Goal: Task Accomplishment & Management: Use online tool/utility

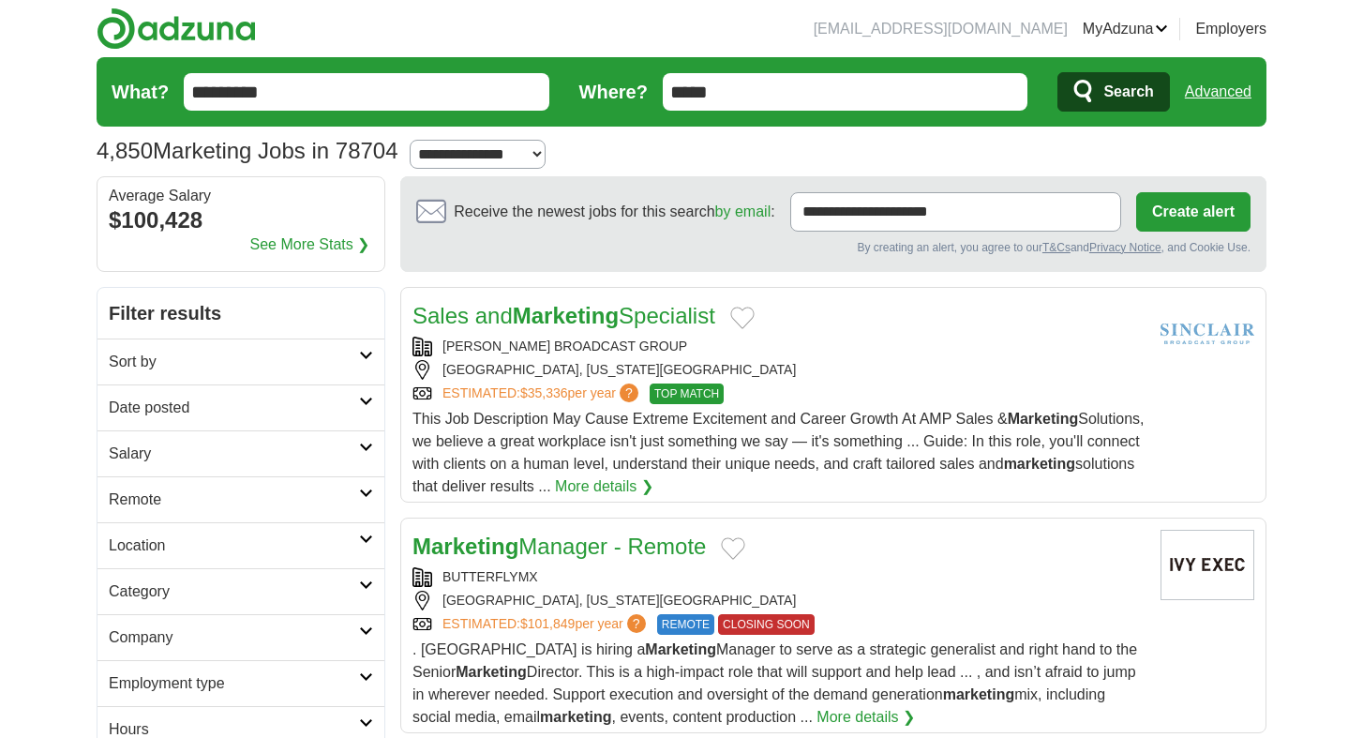
click at [360, 413] on link "Date posted" at bounding box center [241, 407] width 287 height 46
click at [170, 485] on link "Last 3 days" at bounding box center [241, 479] width 264 height 23
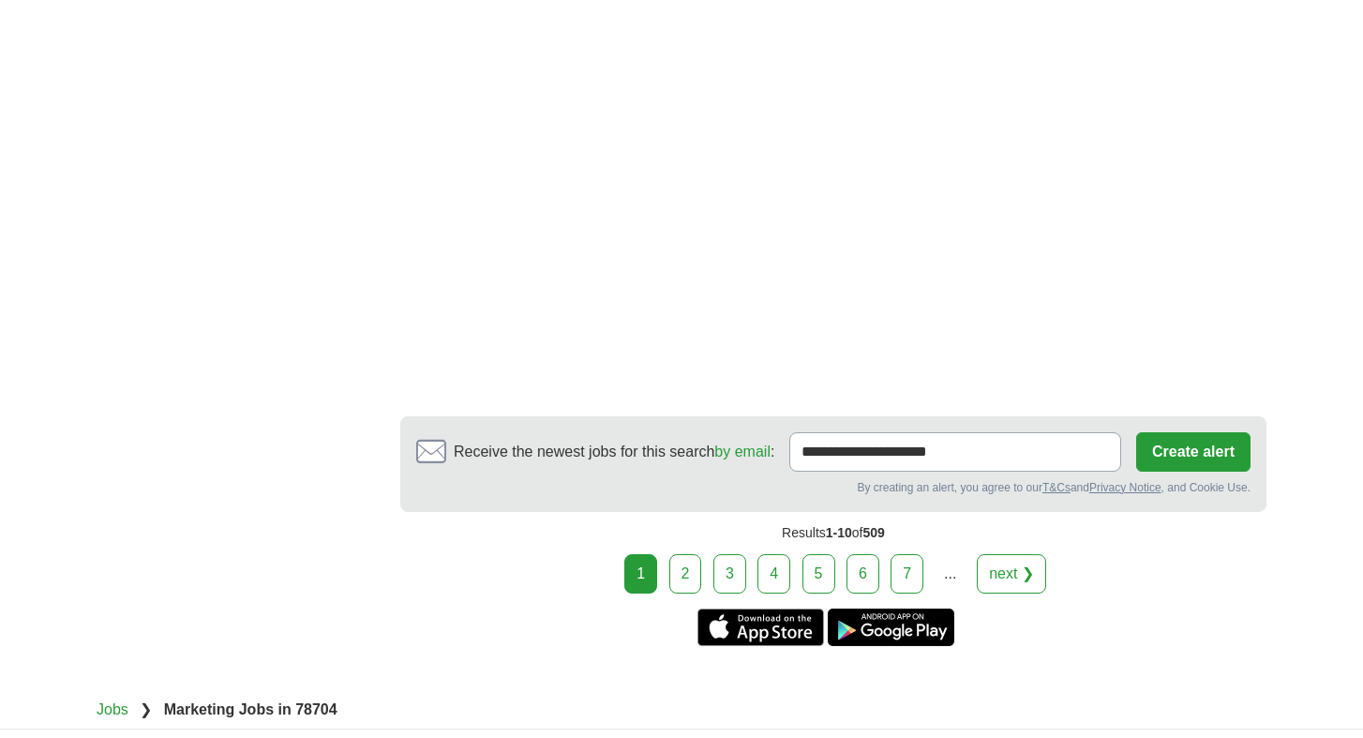
scroll to position [2992, 0]
click at [736, 589] on link "3" at bounding box center [730, 572] width 33 height 39
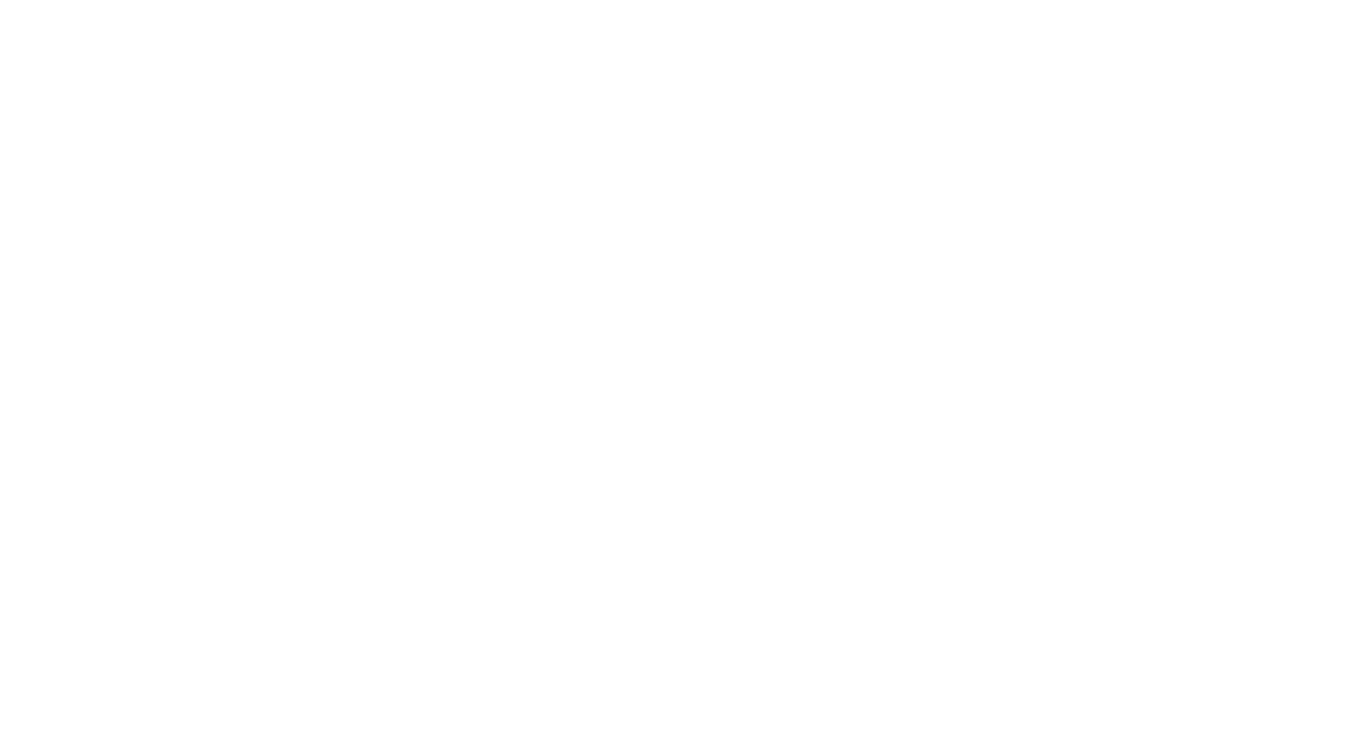
scroll to position [3231, 0]
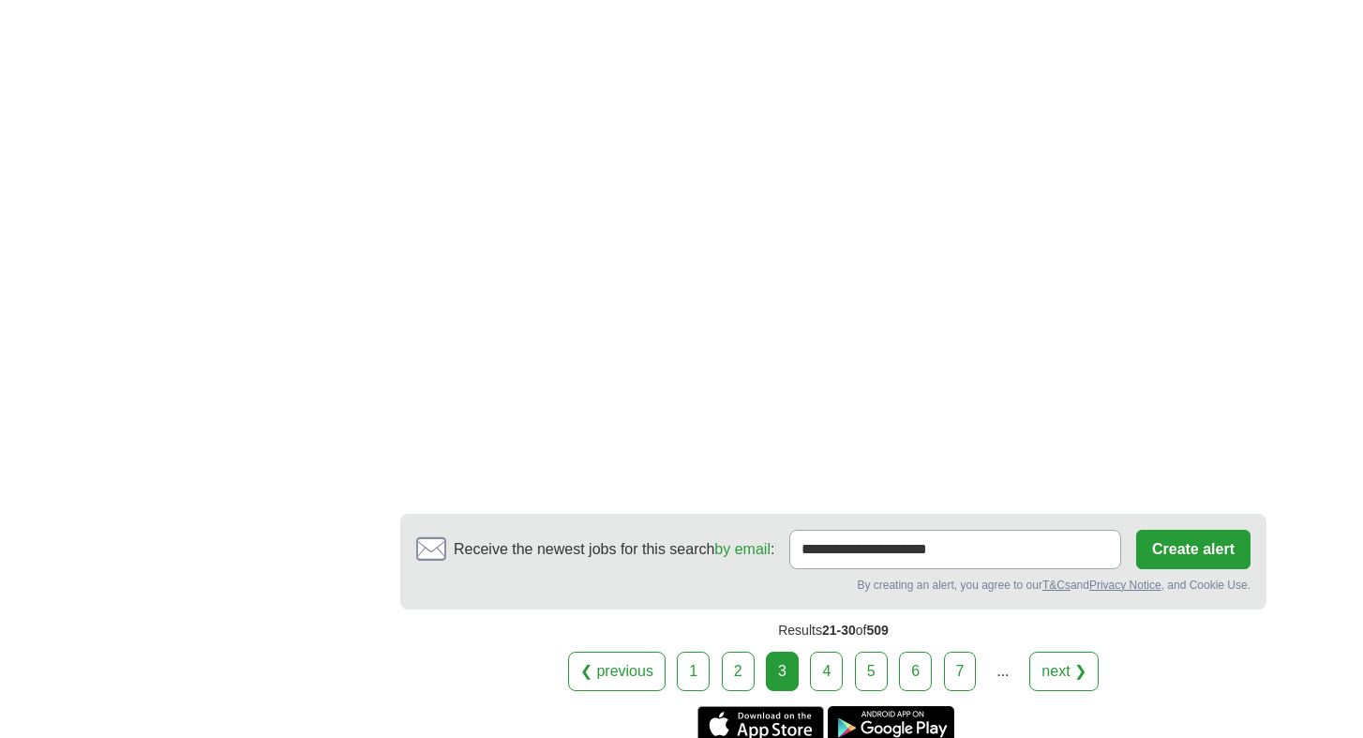
click at [824, 656] on link "4" at bounding box center [826, 671] width 33 height 39
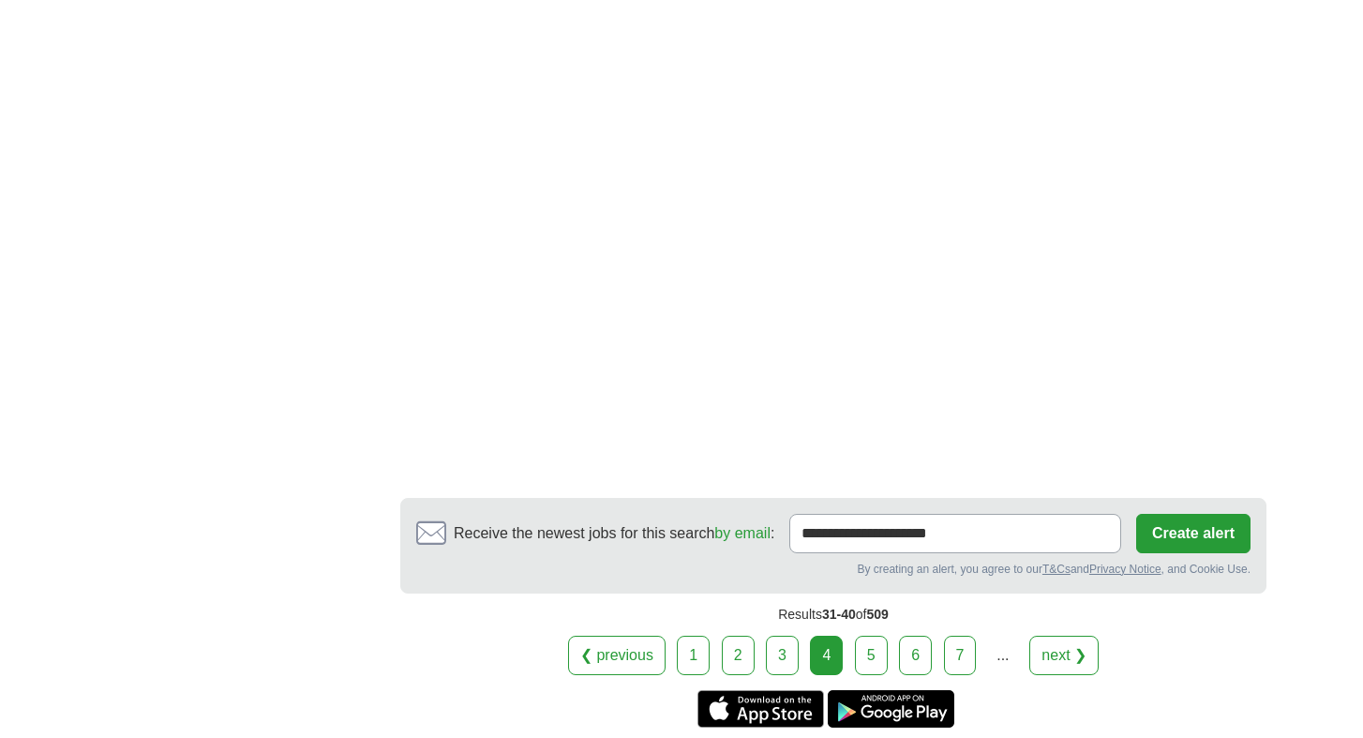
scroll to position [3520, 0]
click at [879, 635] on link "5" at bounding box center [871, 654] width 33 height 39
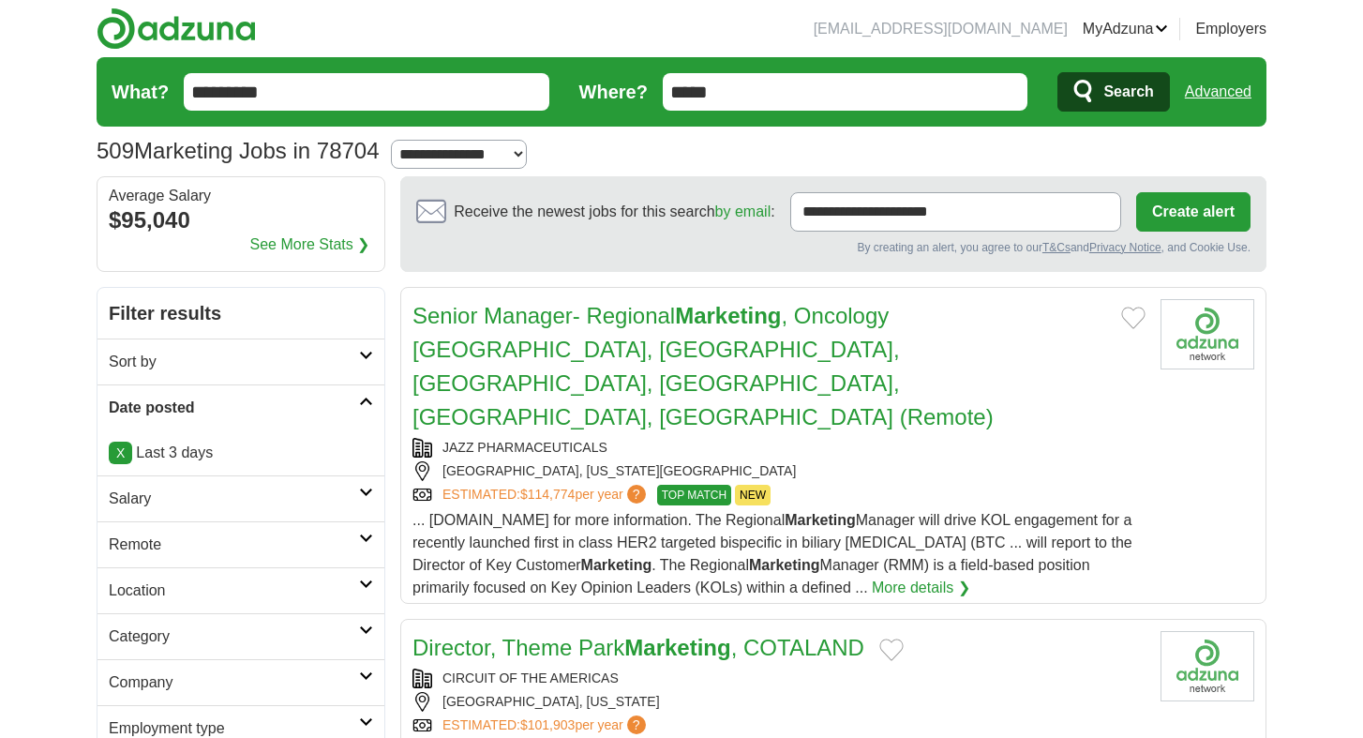
click at [787, 635] on link "Director, Theme Park Marketing , COTALAND" at bounding box center [639, 647] width 452 height 25
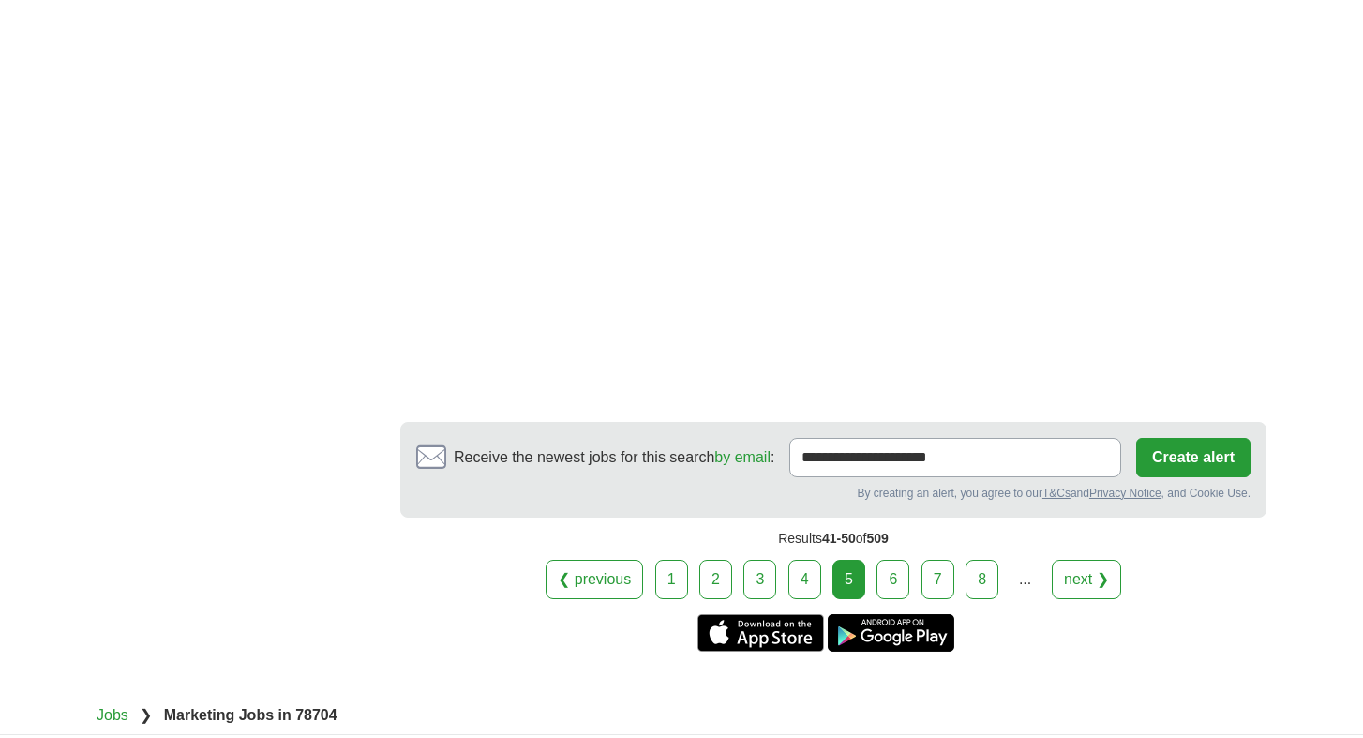
scroll to position [3159, 0]
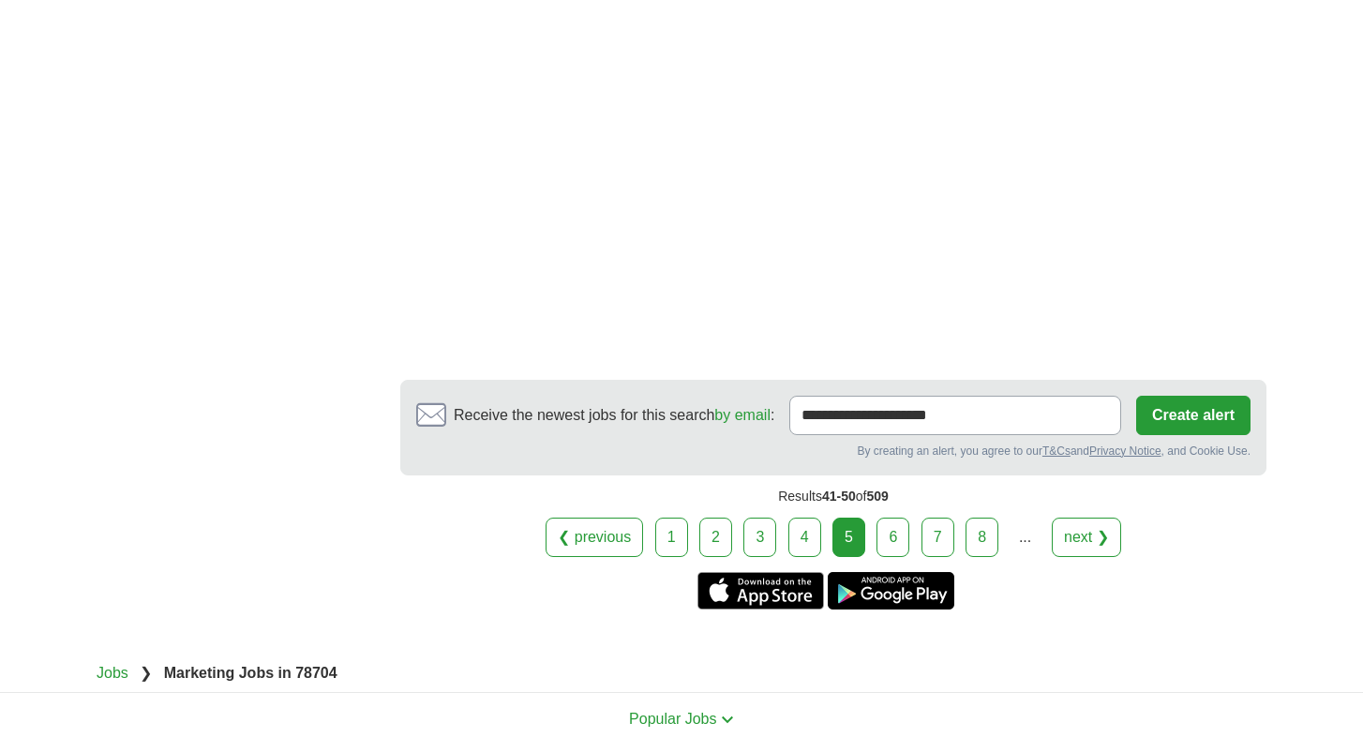
click at [890, 518] on link "6" at bounding box center [893, 537] width 33 height 39
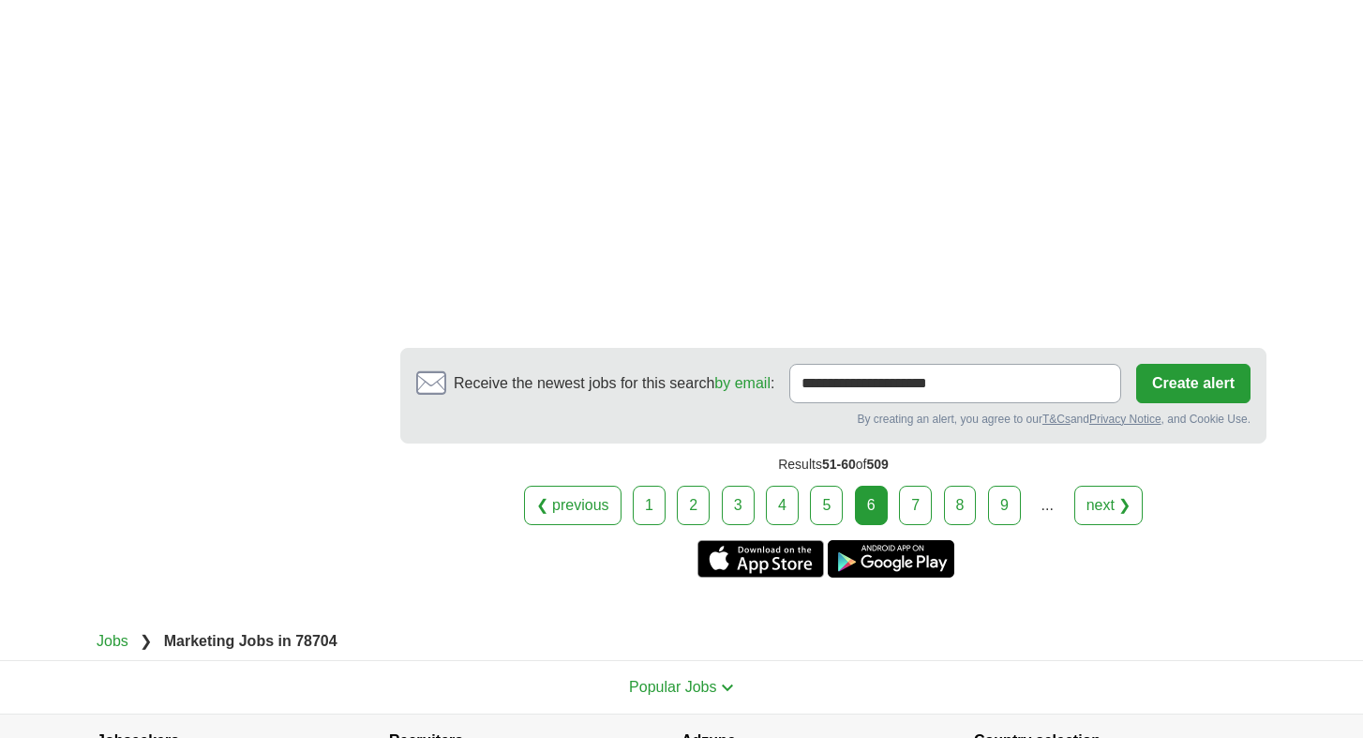
scroll to position [3400, 0]
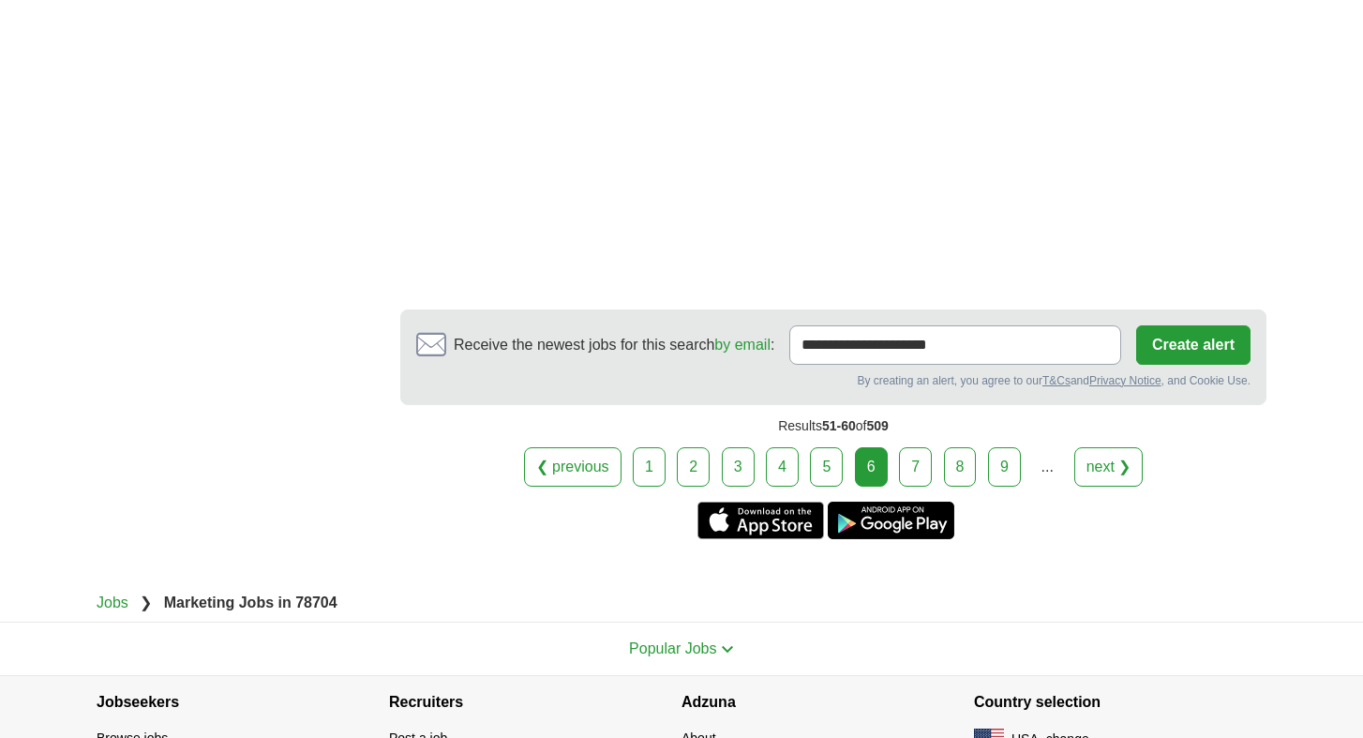
click at [901, 466] on link "7" at bounding box center [915, 466] width 33 height 39
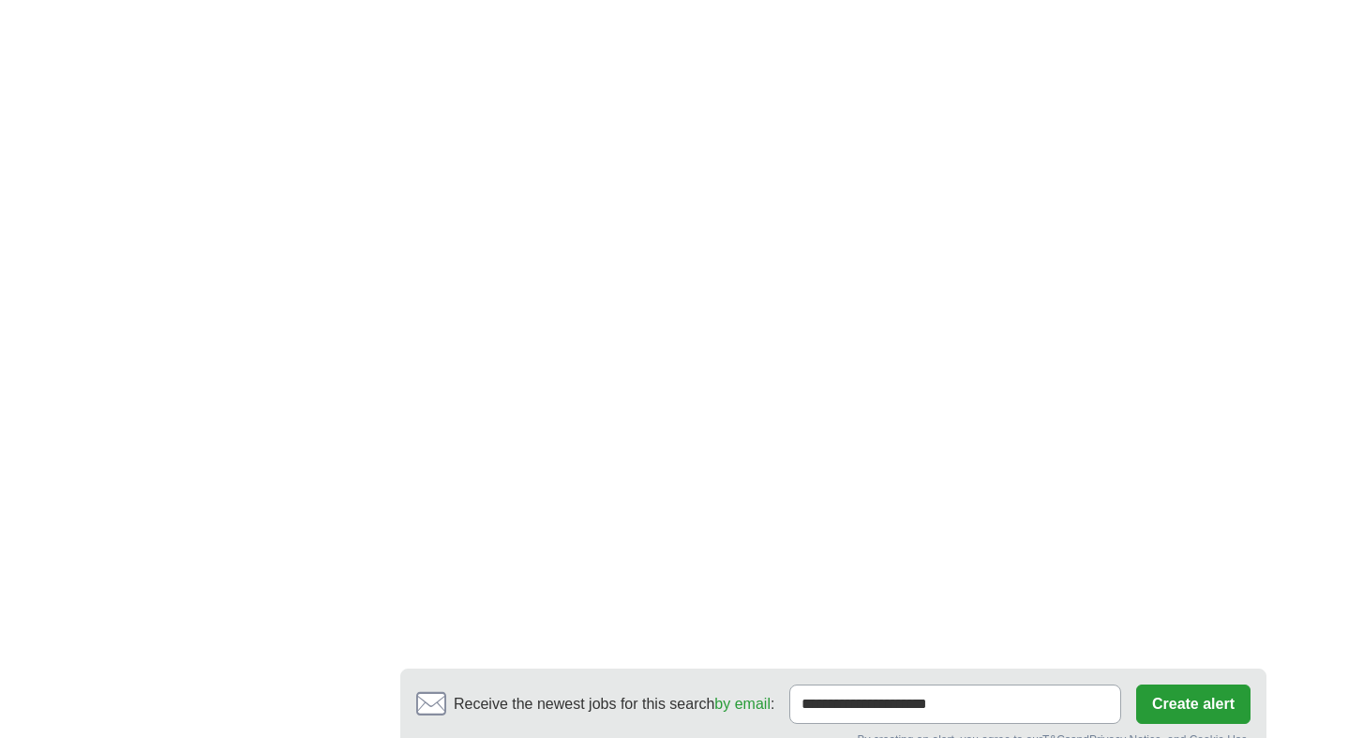
scroll to position [3286, 0]
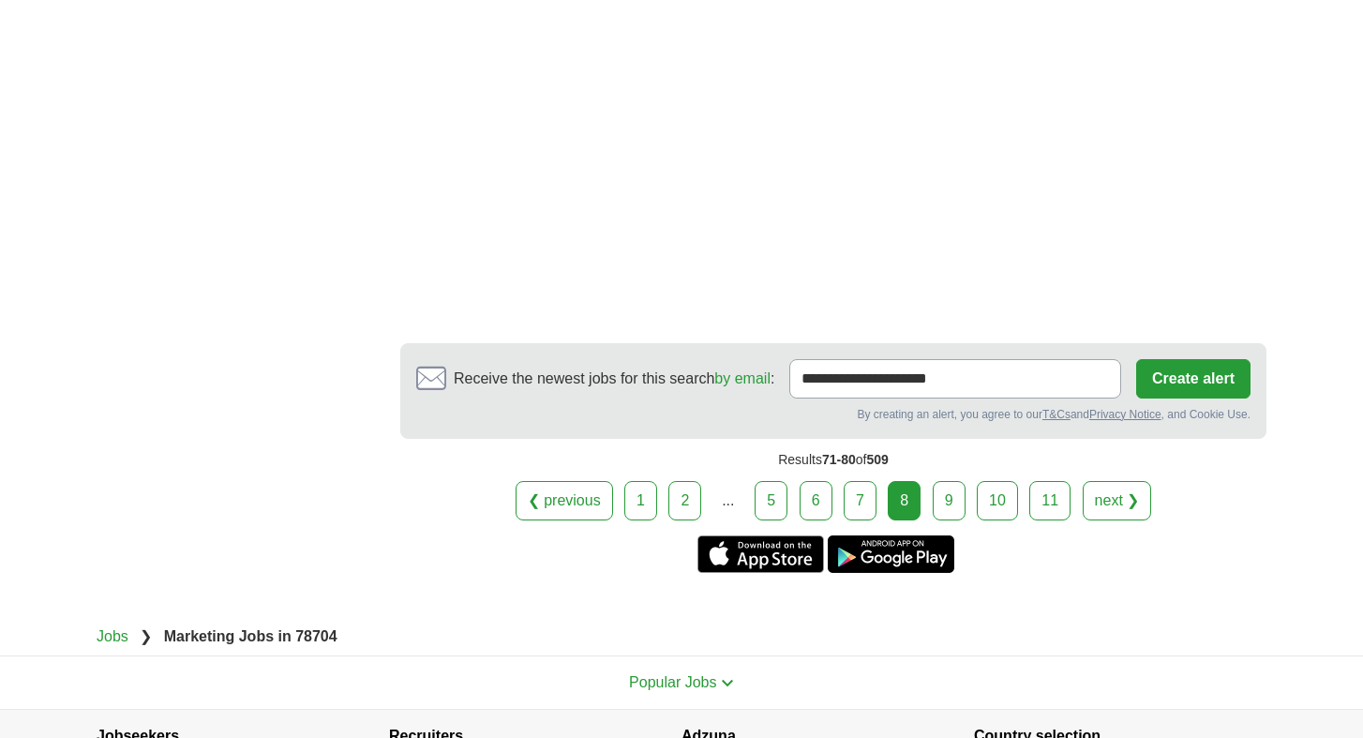
scroll to position [3513, 0]
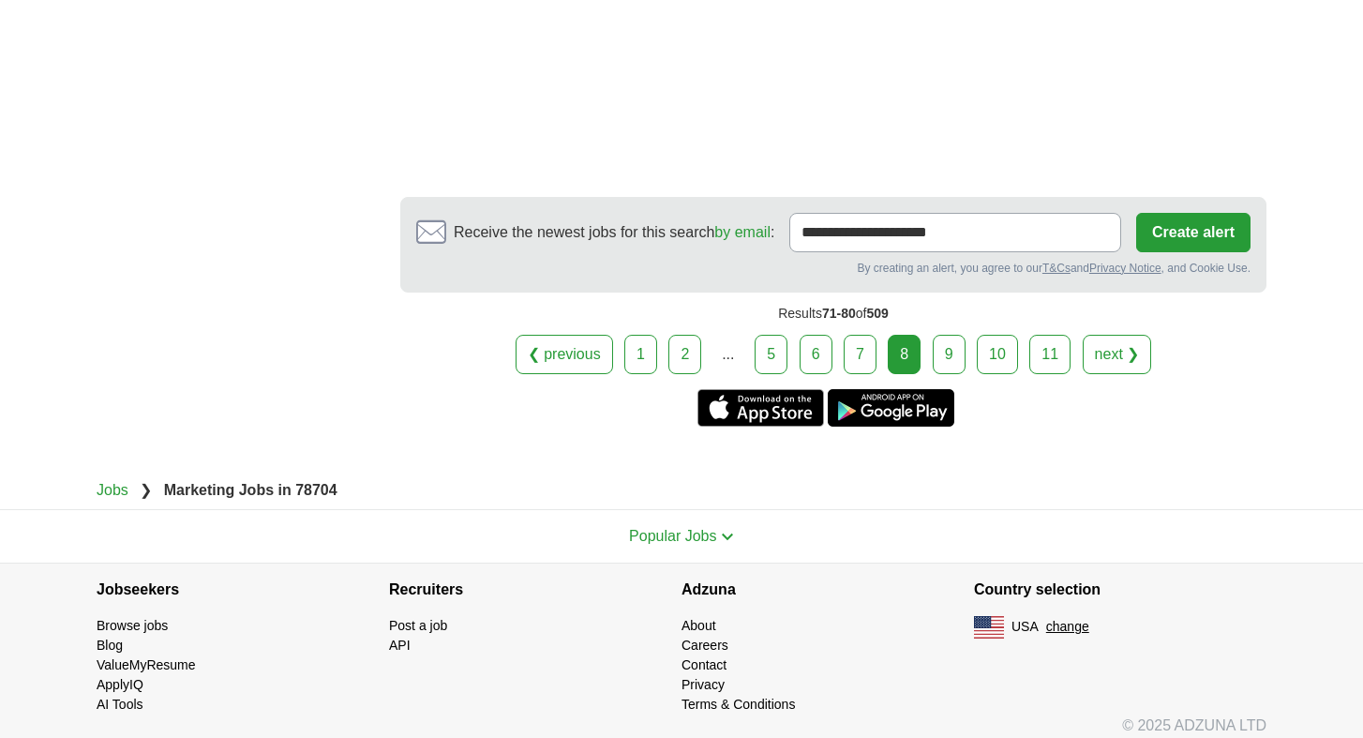
click at [957, 349] on link "9" at bounding box center [949, 354] width 33 height 39
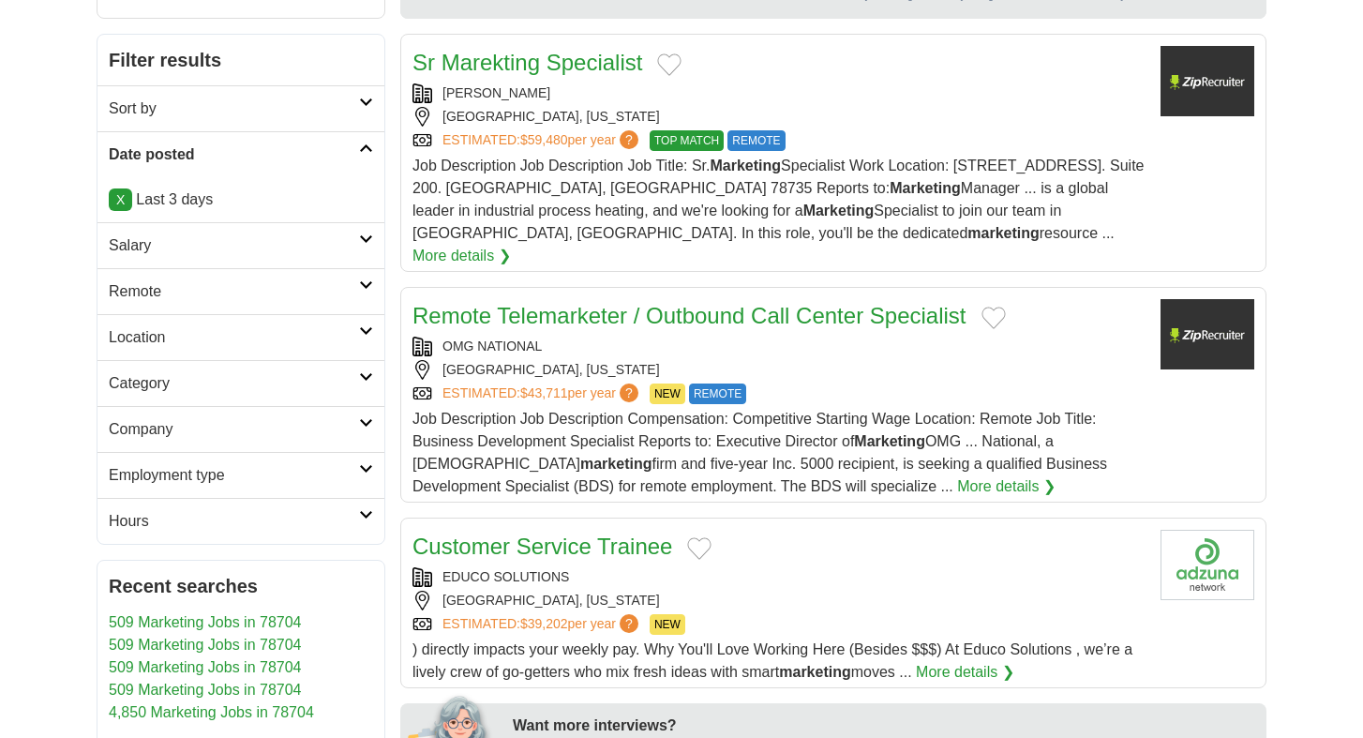
scroll to position [251, 0]
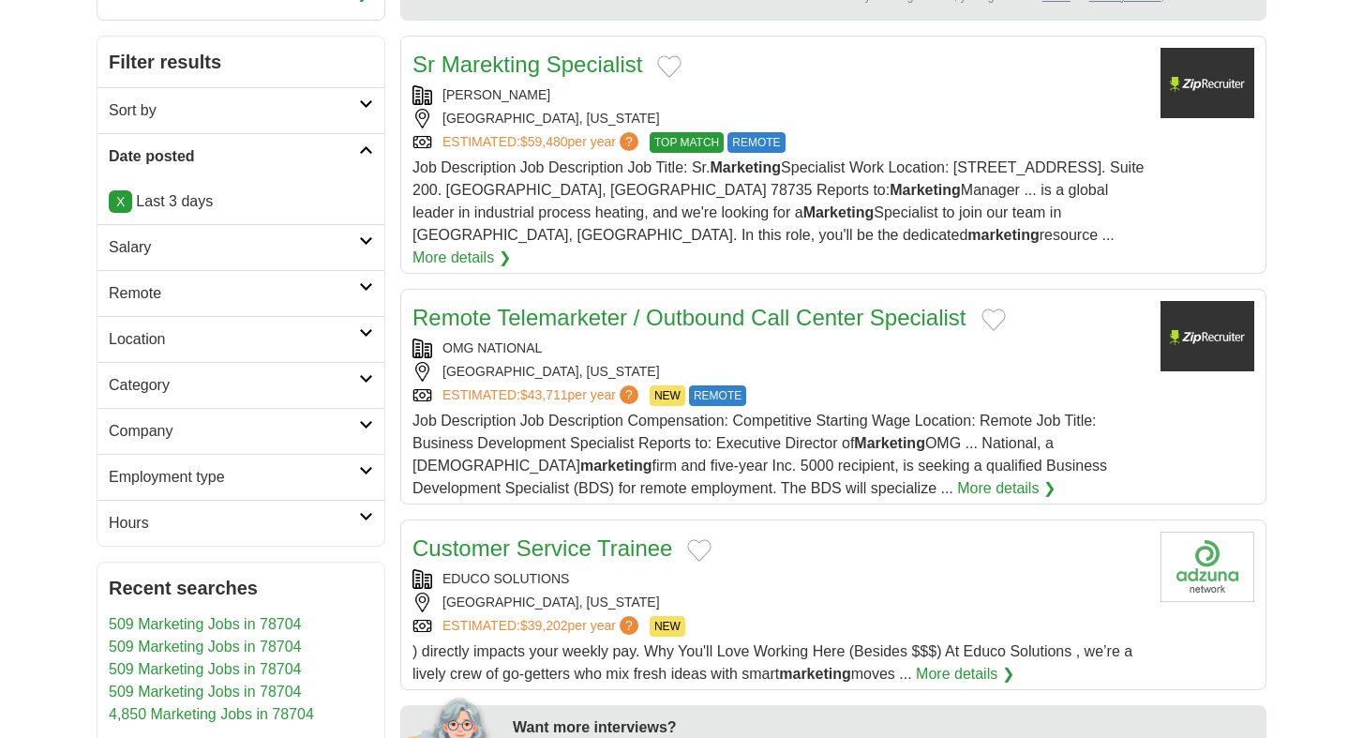
click at [534, 76] on link "Sr Marekting Specialist" at bounding box center [528, 64] width 230 height 25
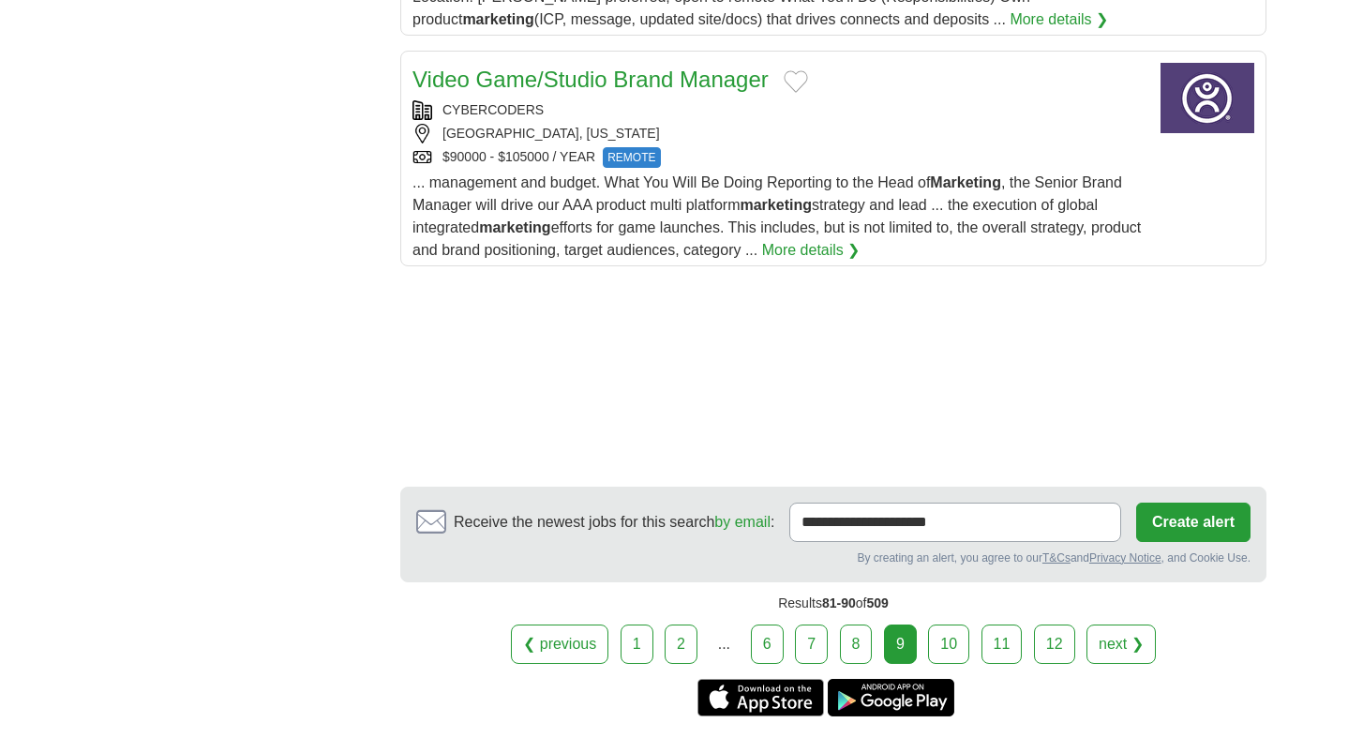
scroll to position [2451, 0]
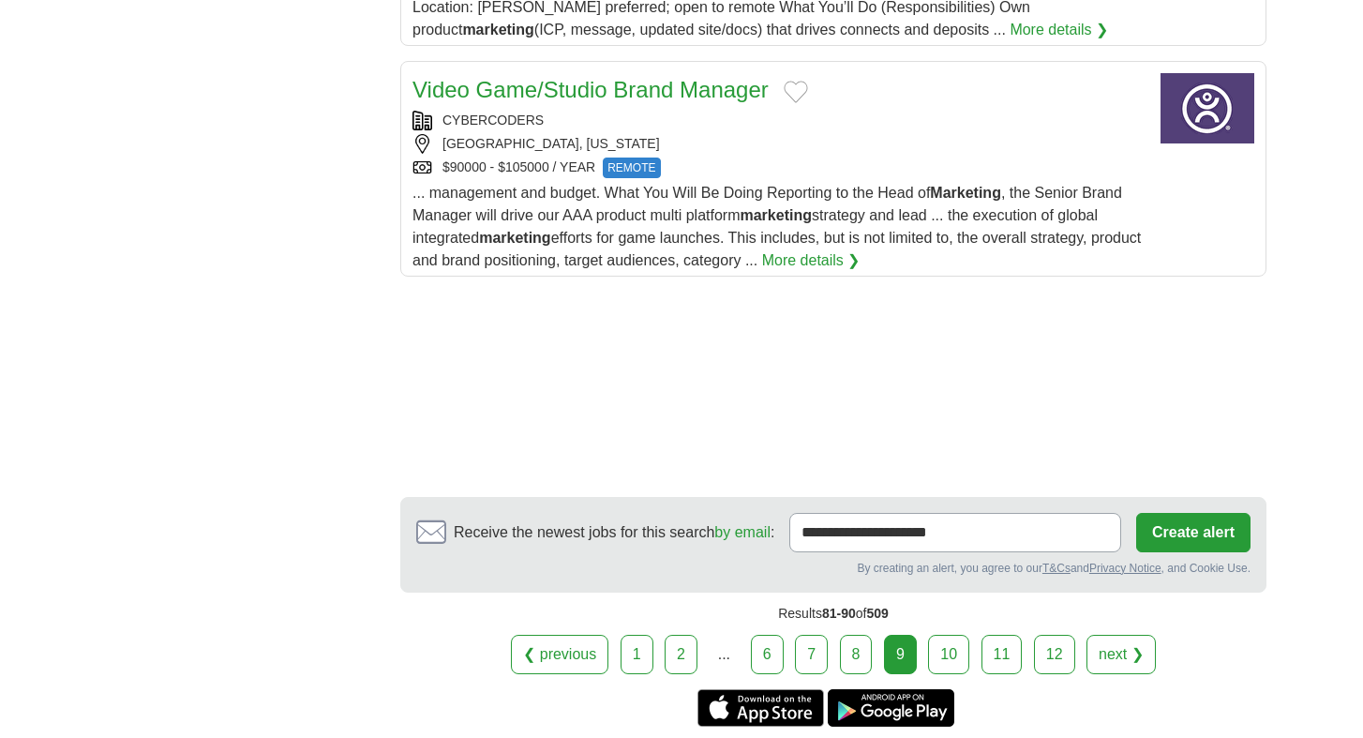
click at [931, 649] on link "10" at bounding box center [948, 654] width 41 height 39
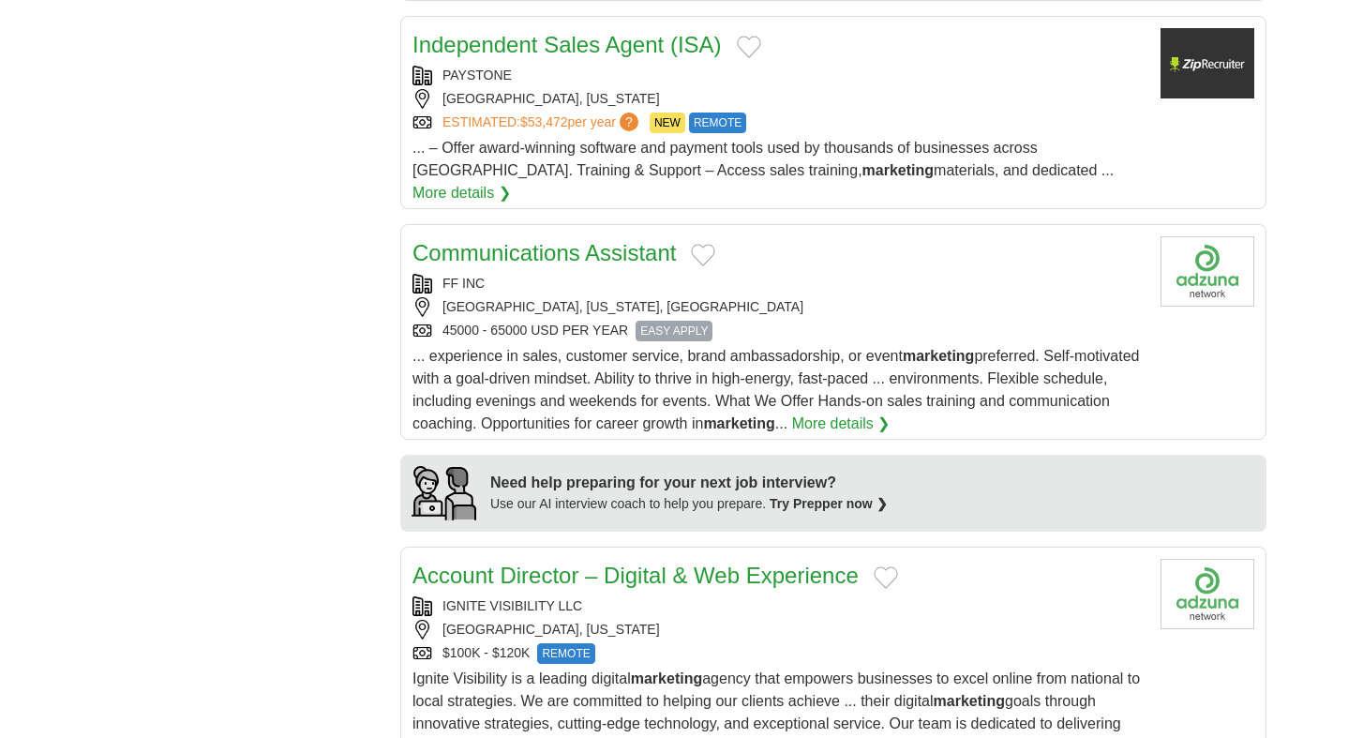
scroll to position [1250, 0]
click at [609, 245] on link "Communications Assistant" at bounding box center [545, 253] width 264 height 25
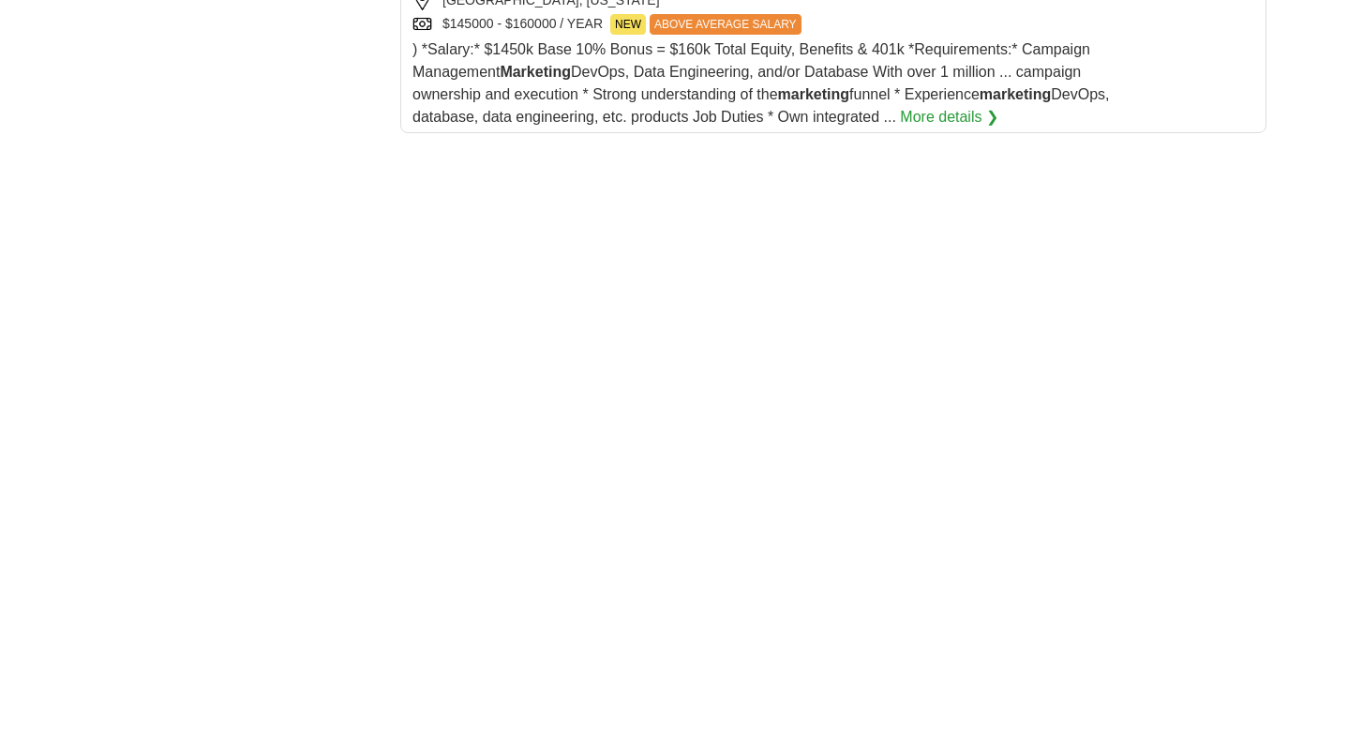
scroll to position [3518, 0]
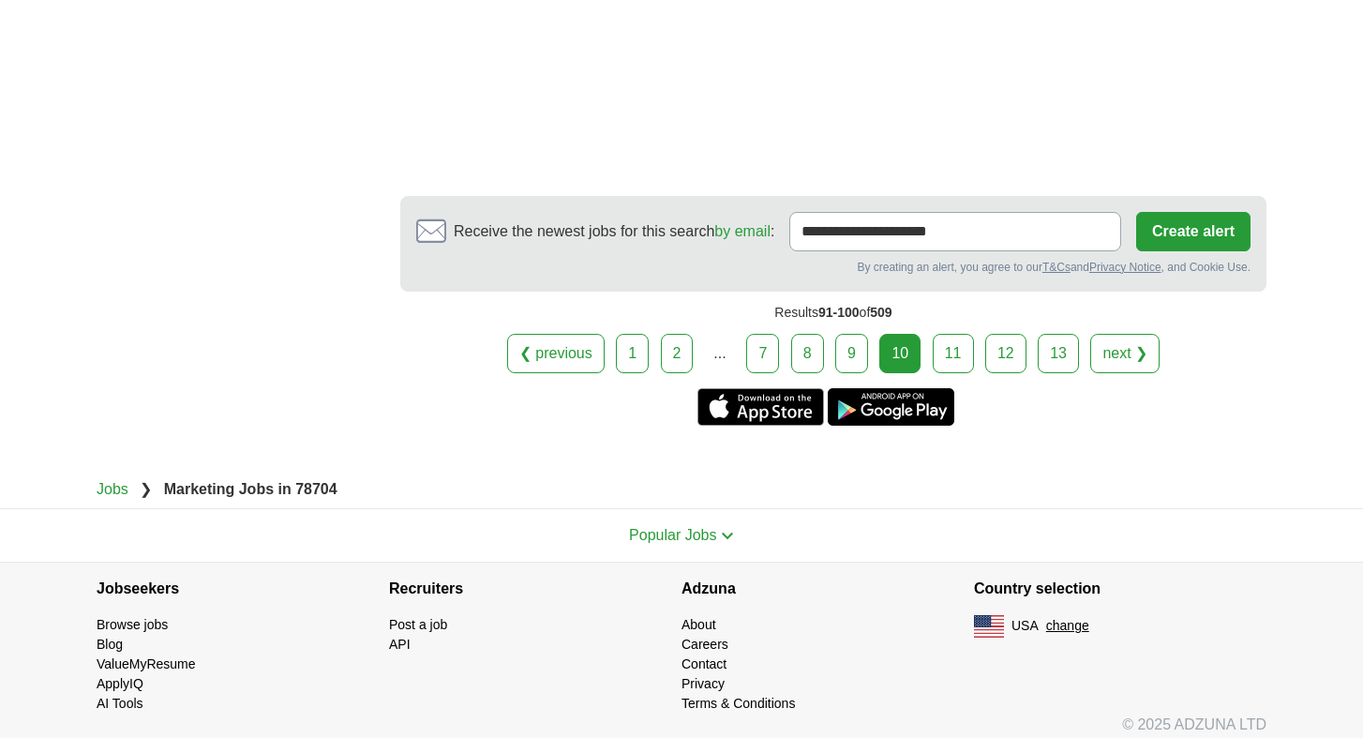
click at [972, 334] on link "11" at bounding box center [953, 353] width 41 height 39
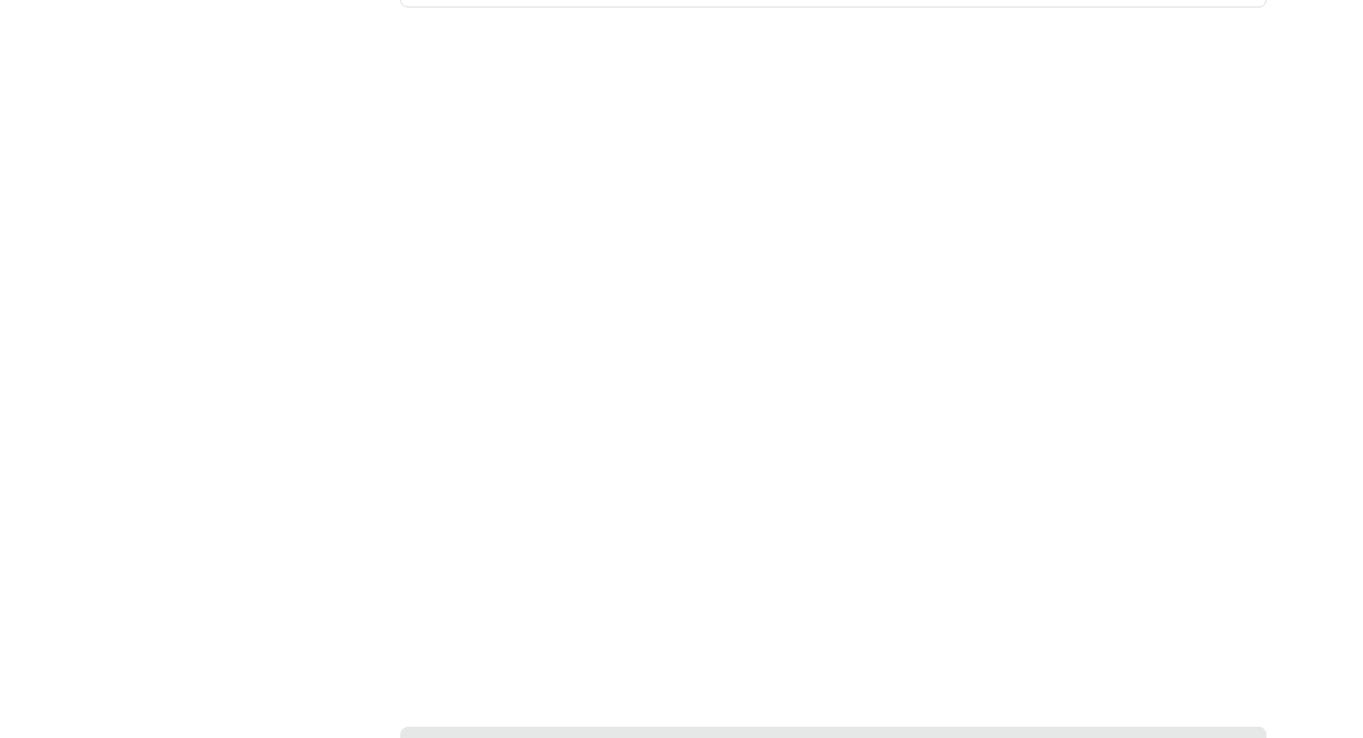
scroll to position [3018, 0]
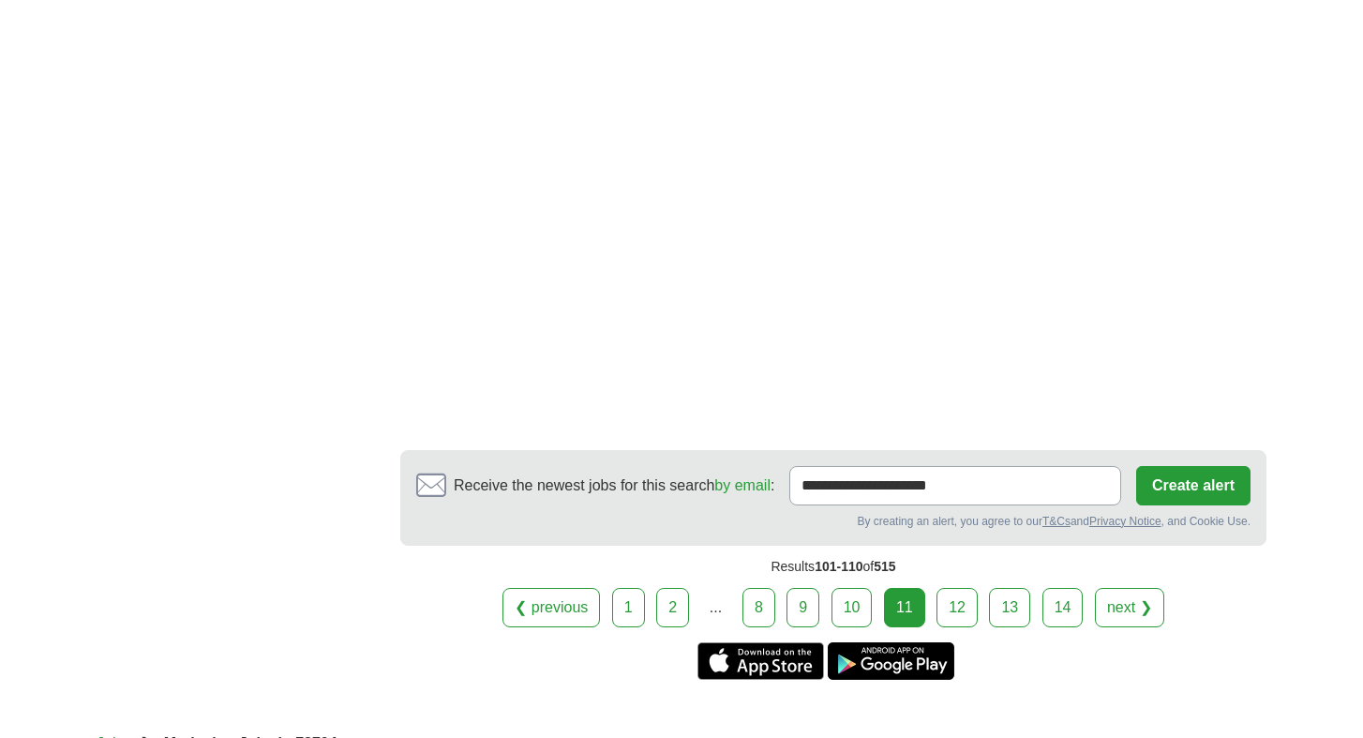
click at [946, 606] on link "12" at bounding box center [957, 607] width 41 height 39
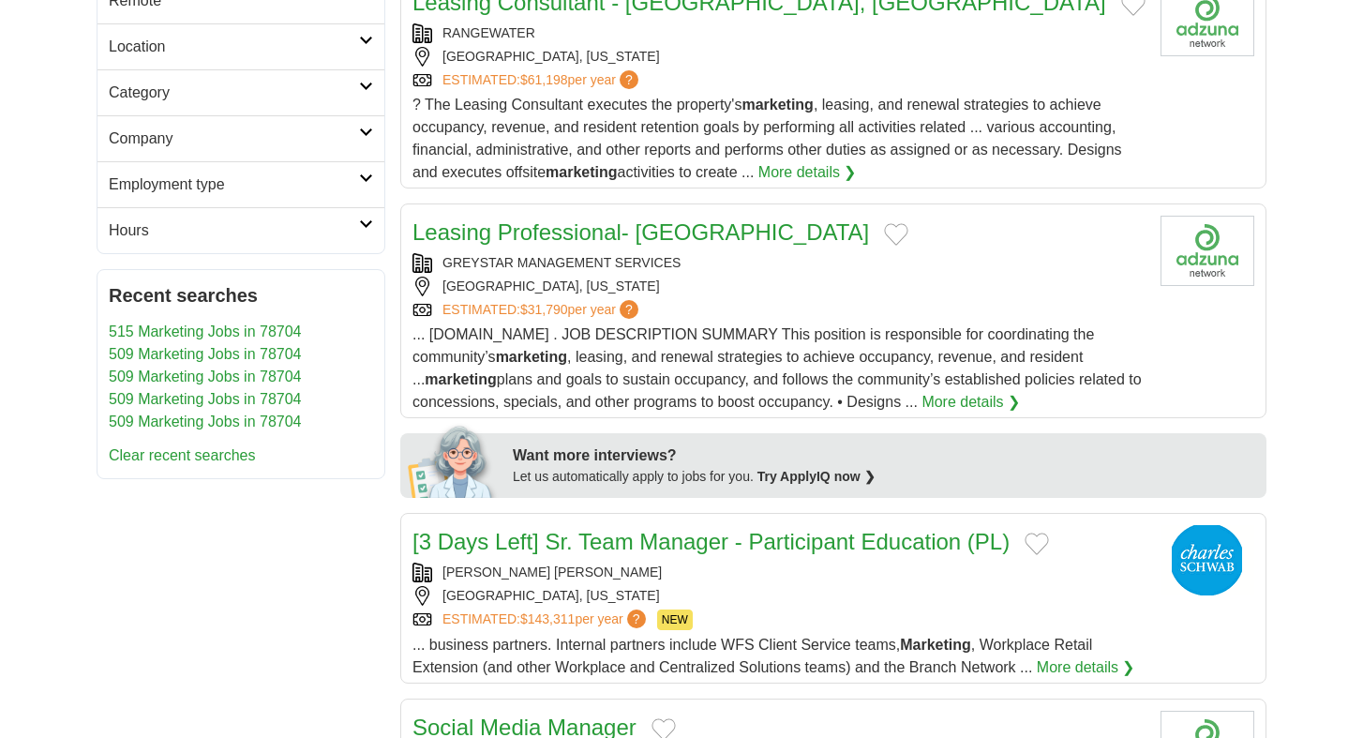
scroll to position [549, 0]
